Goal: Task Accomplishment & Management: Manage account settings

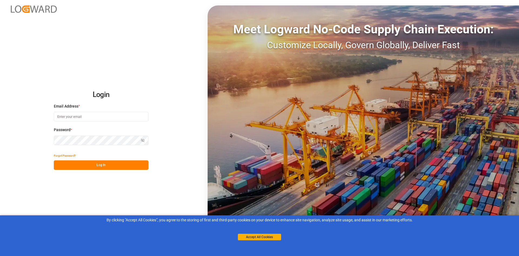
click at [120, 117] on input at bounding box center [101, 116] width 95 height 9
type input "[EMAIL_ADDRESS][DOMAIN_NAME]"
click at [116, 163] on button "Log In" at bounding box center [101, 164] width 95 height 9
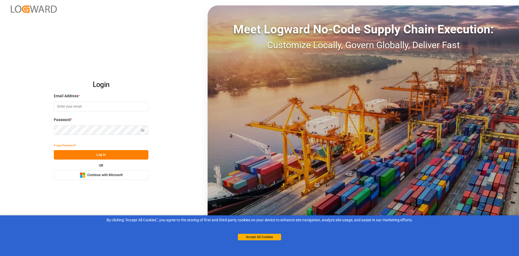
click at [100, 110] on input at bounding box center [101, 106] width 95 height 9
type input "[EMAIL_ADDRESS][DOMAIN_NAME]"
click at [100, 154] on button "Log In" at bounding box center [101, 154] width 95 height 9
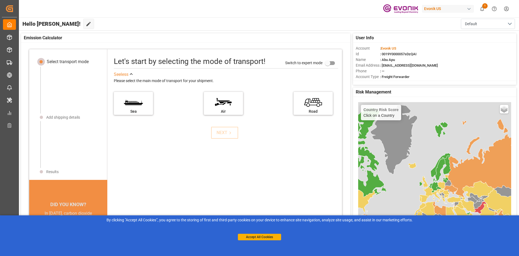
click at [484, 5] on span "1" at bounding box center [484, 5] width 5 height 5
